Goal: Find specific page/section

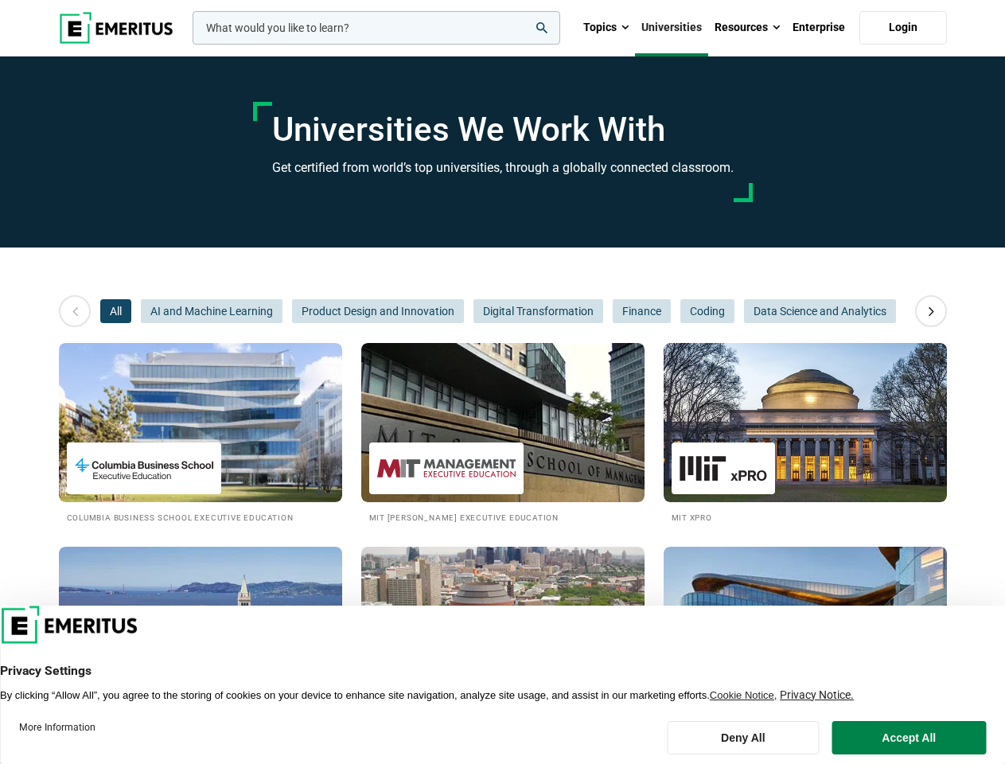
click at [376, 28] on input "woocommerce-product-search-field-0" at bounding box center [377, 27] width 368 height 33
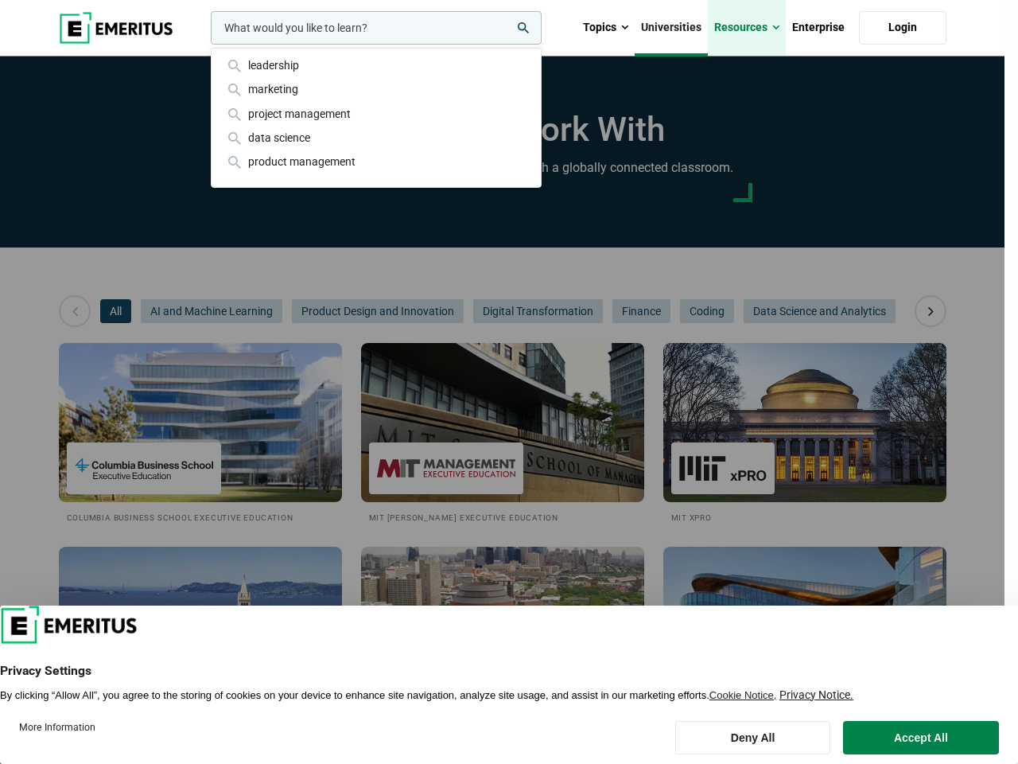
click at [747, 28] on link "Resources" at bounding box center [747, 28] width 78 height 56
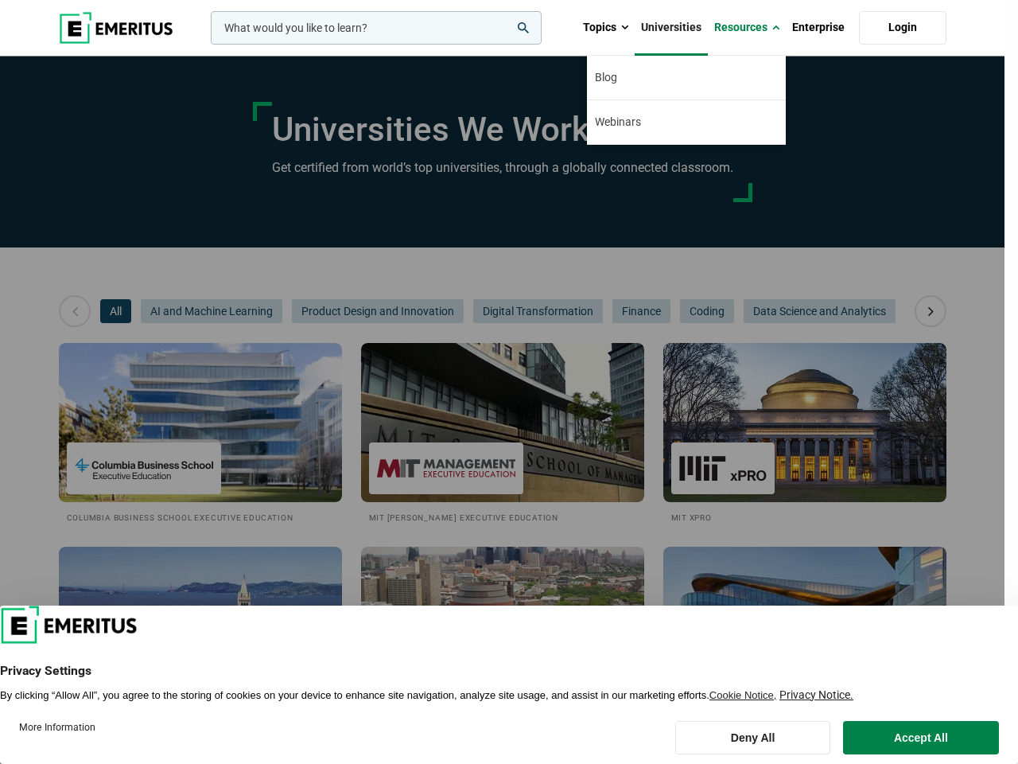
click at [208, 45] on div "leadership marketing project management data science product management" at bounding box center [375, 27] width 334 height 33
click at [931, 311] on icon at bounding box center [931, 311] width 28 height 29
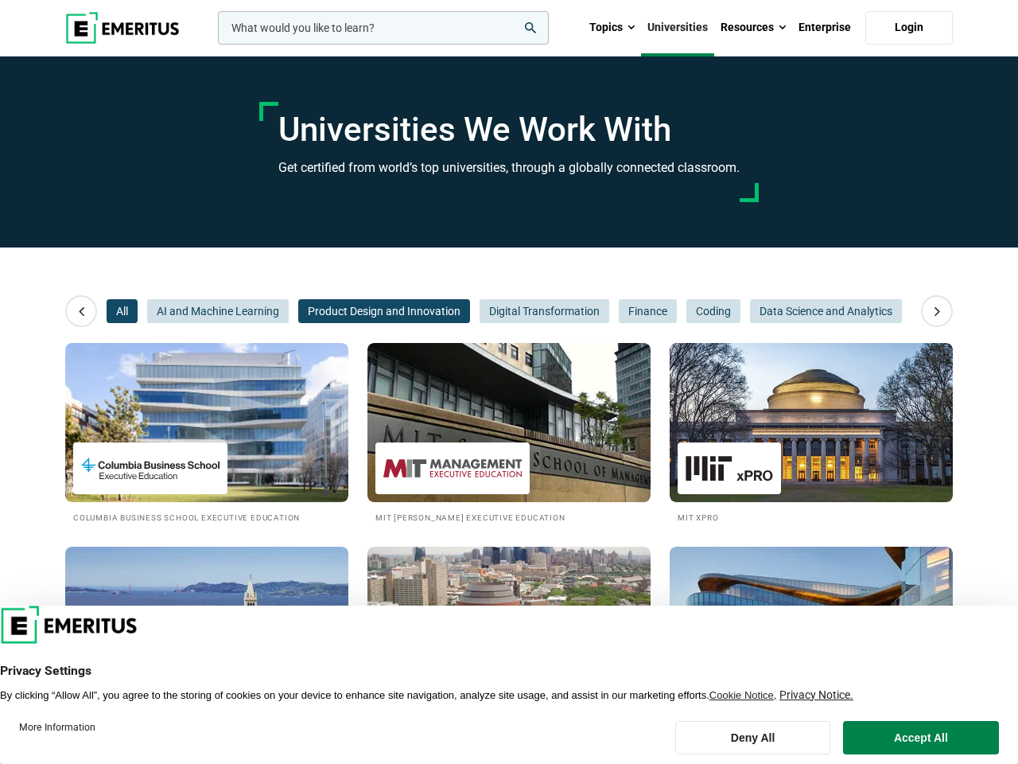
click at [298, 311] on span "Product Design and Innovation" at bounding box center [384, 311] width 172 height 24
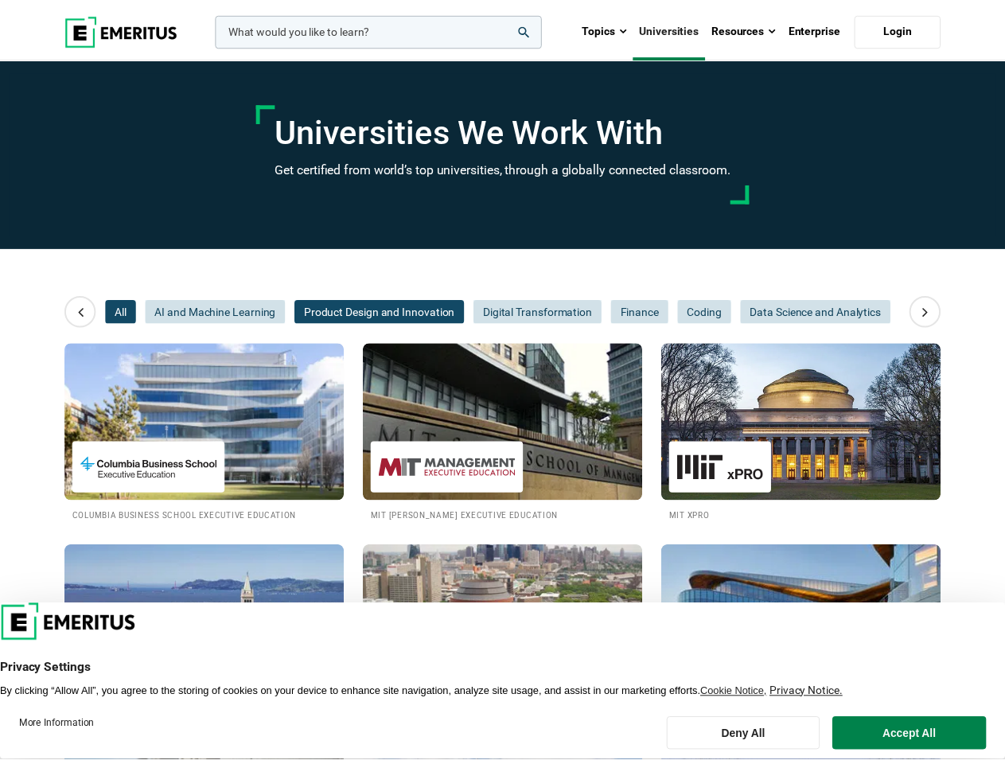
scroll to position [0, 239]
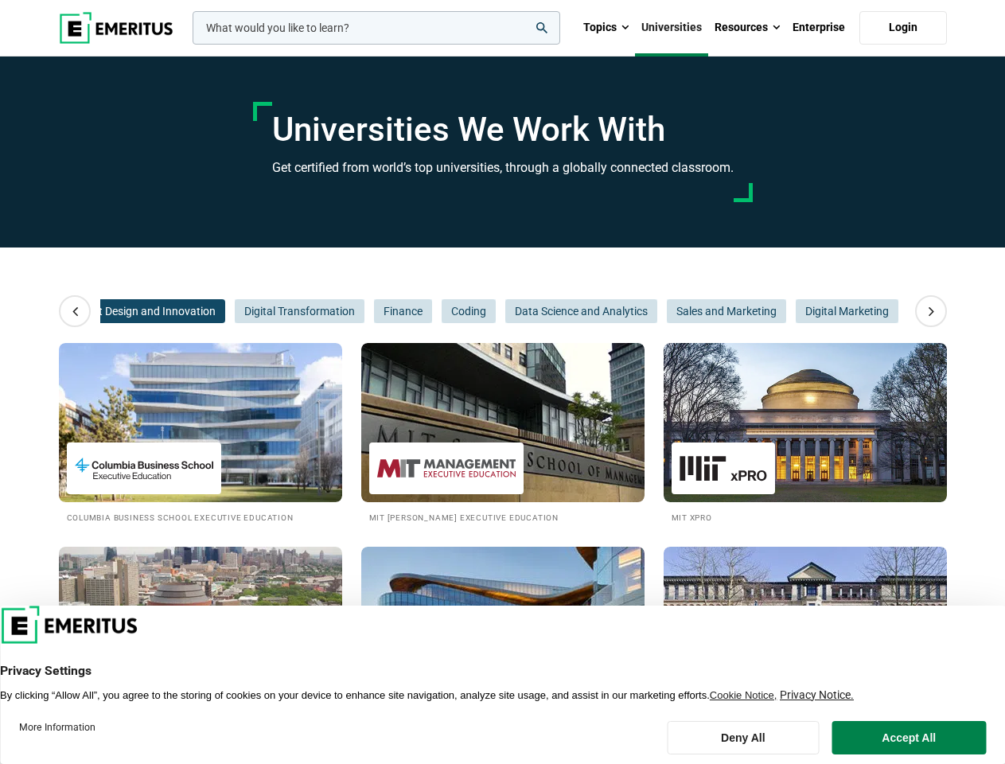
click at [212, 311] on span "Product Design and Innovation" at bounding box center [139, 311] width 172 height 24
click at [378, 311] on span "Finance" at bounding box center [403, 311] width 58 height 24
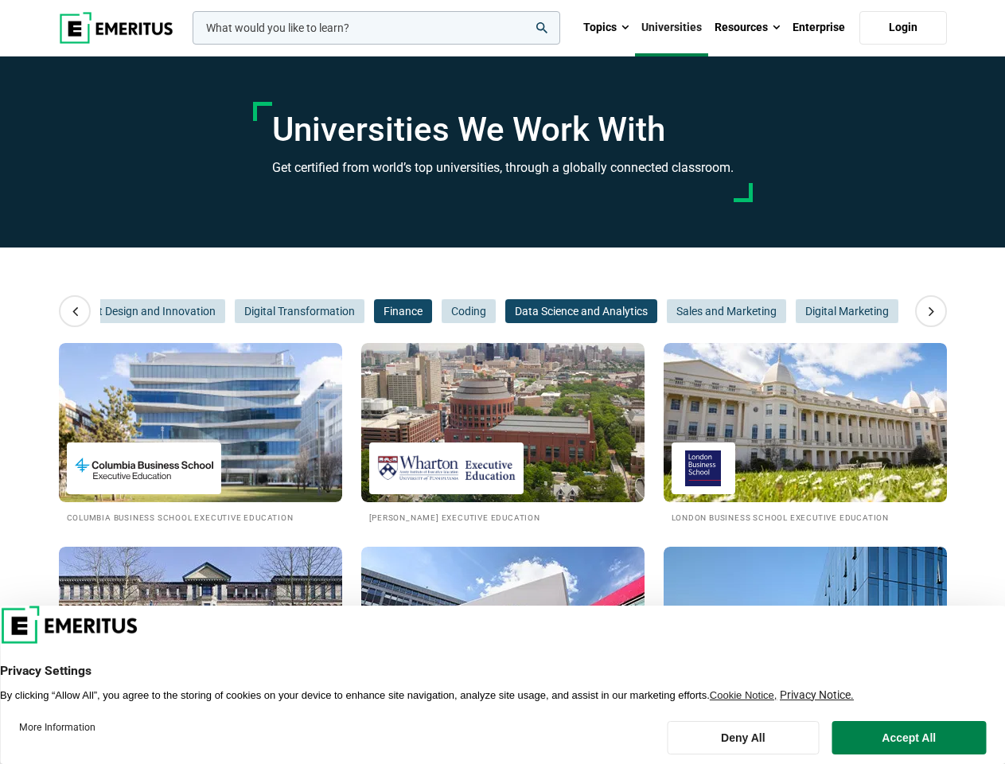
click at [537, 311] on span "Data Science and Analytics" at bounding box center [581, 311] width 152 height 24
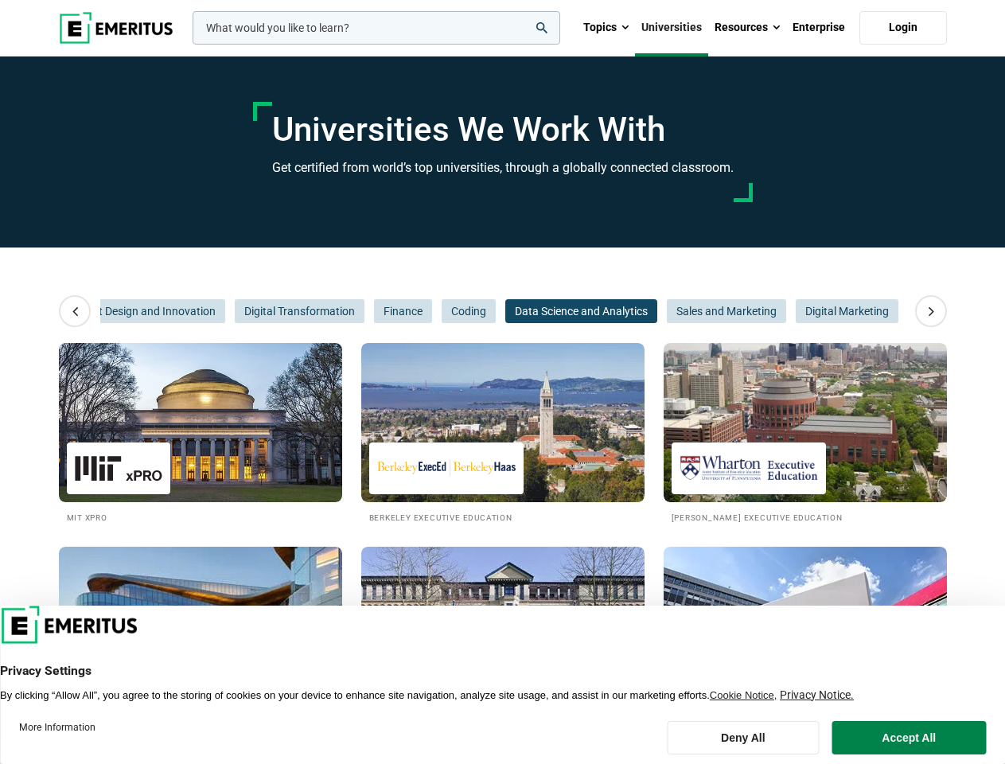
click at [640, 311] on span "Data Science and Analytics" at bounding box center [581, 311] width 152 height 24
click at [707, 311] on span "Sales and Marketing" at bounding box center [726, 311] width 119 height 24
